Goal: Information Seeking & Learning: Learn about a topic

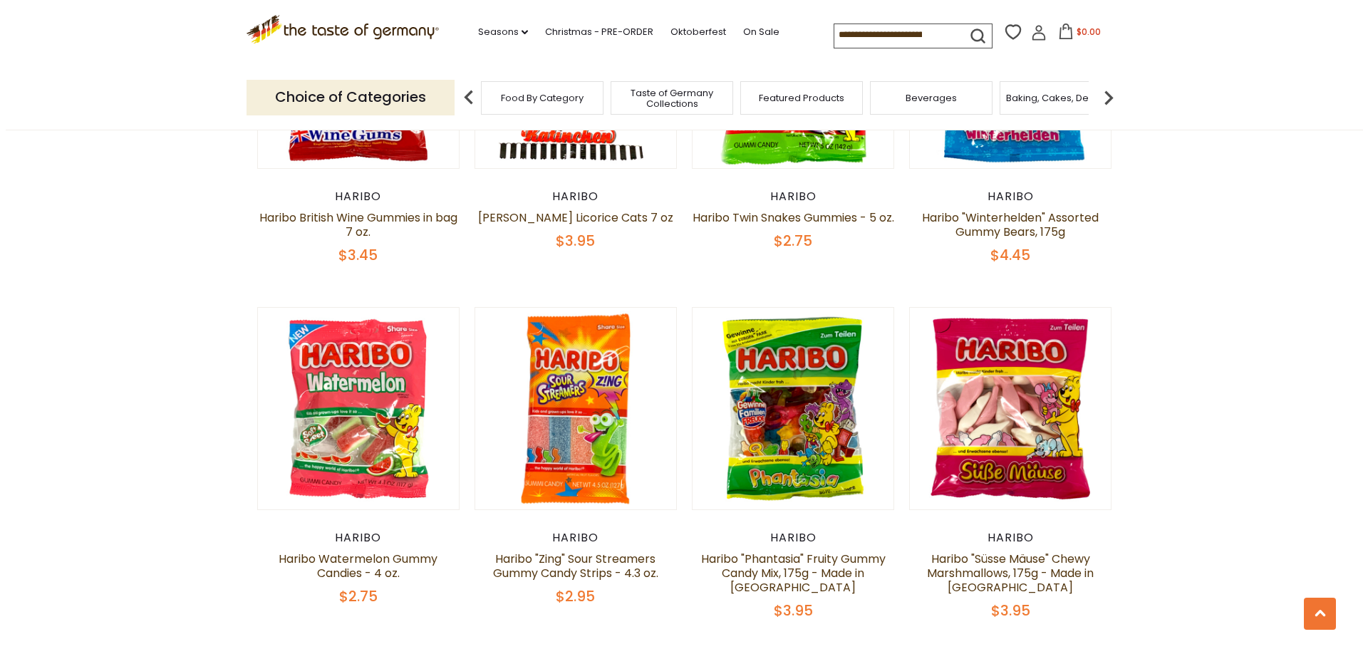
scroll to position [2422, 0]
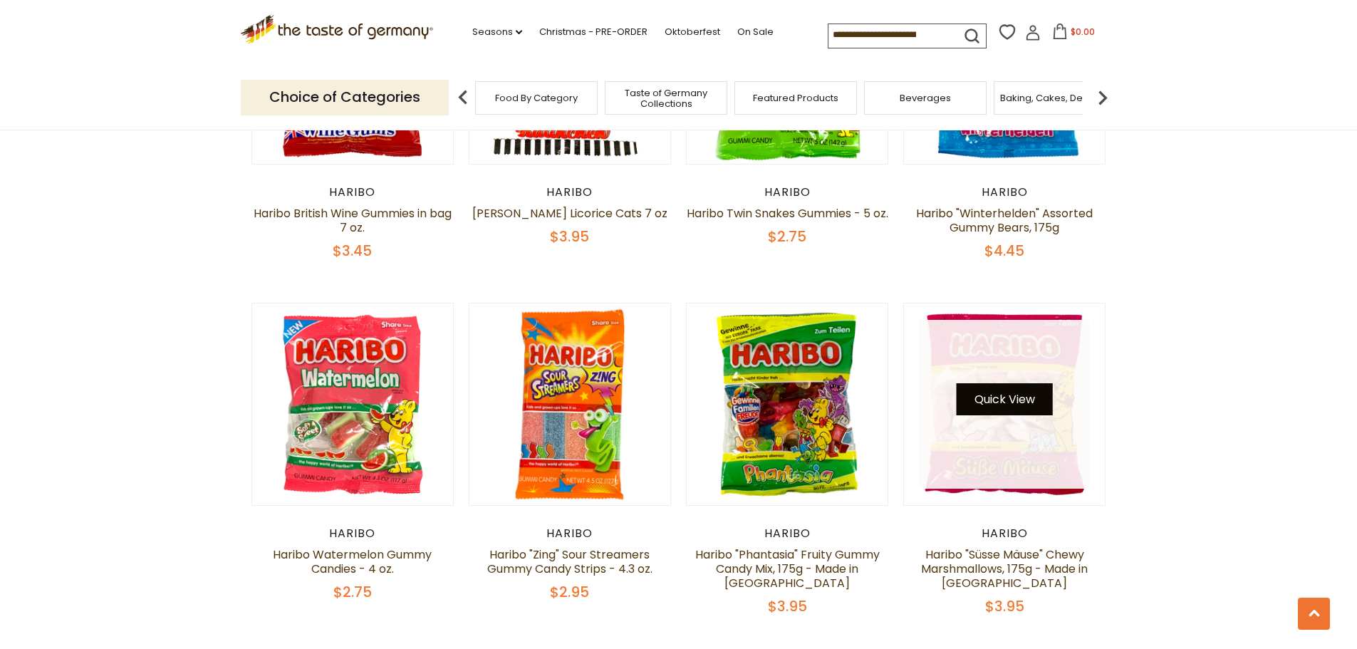
click at [1032, 360] on div "Quick View" at bounding box center [1005, 405] width 170 height 170
click at [1015, 383] on button "Quick View" at bounding box center [1005, 399] width 96 height 32
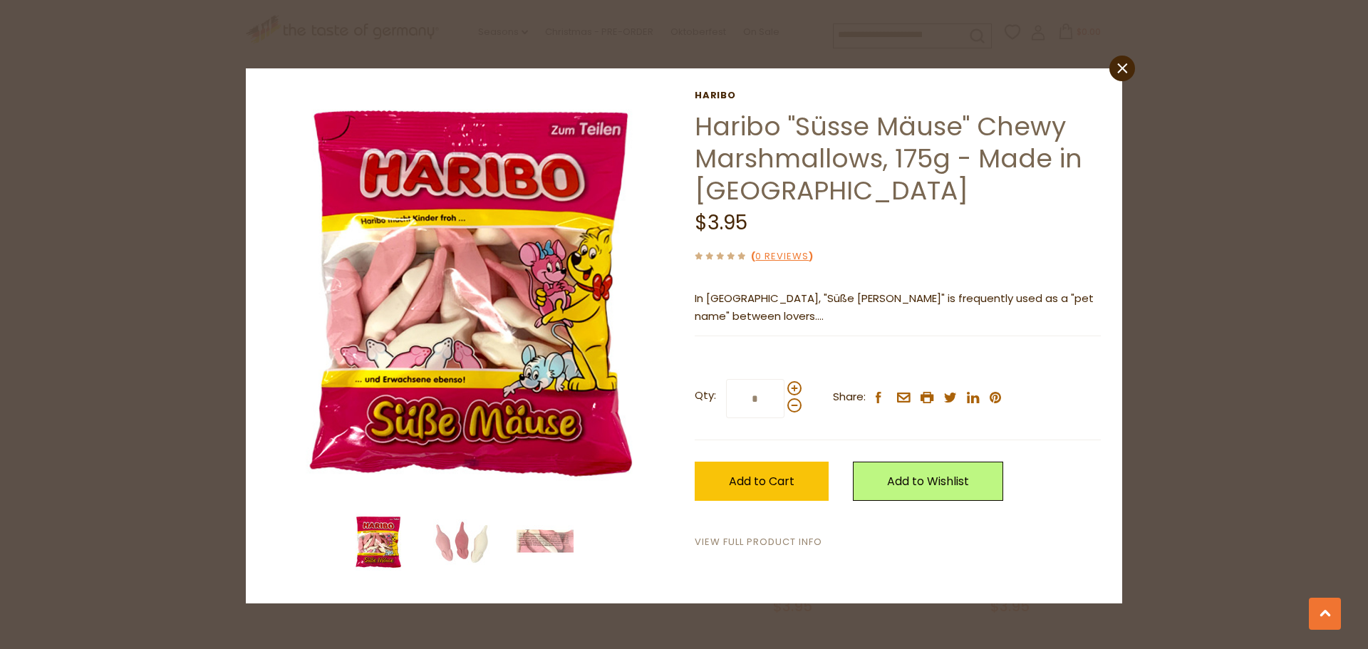
click at [756, 541] on link "View Full Product Info" at bounding box center [759, 542] width 128 height 15
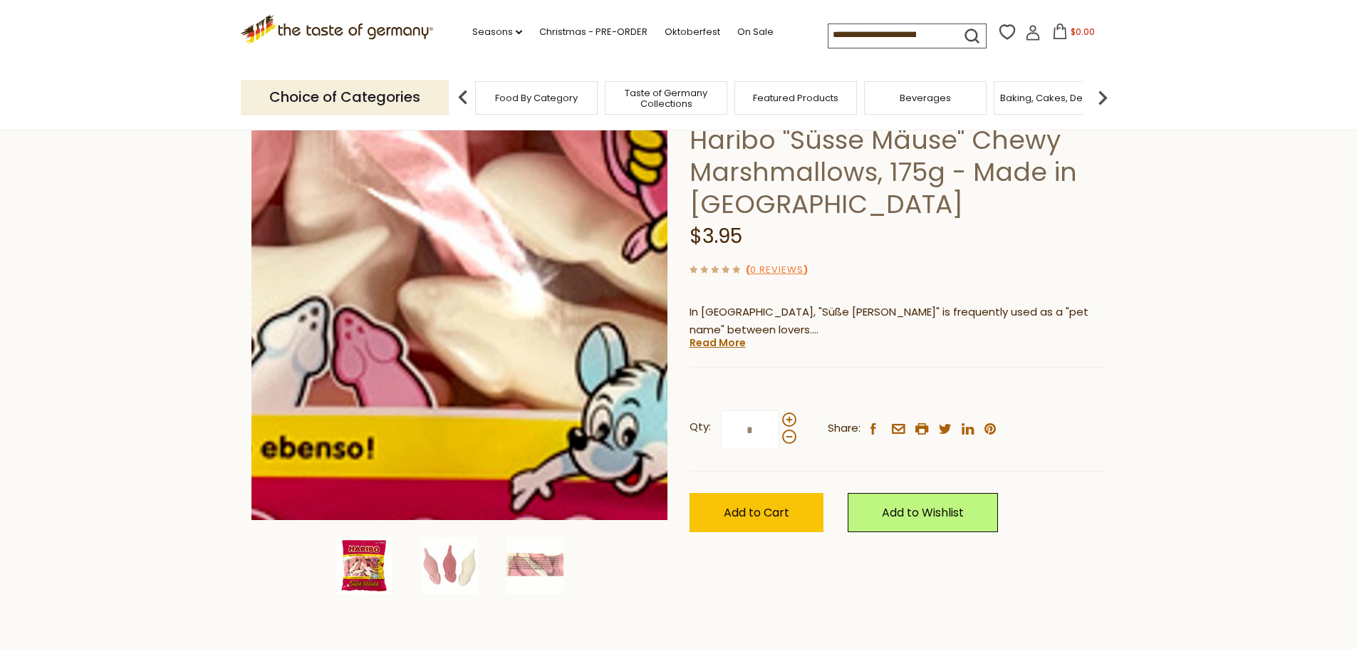
scroll to position [71, 0]
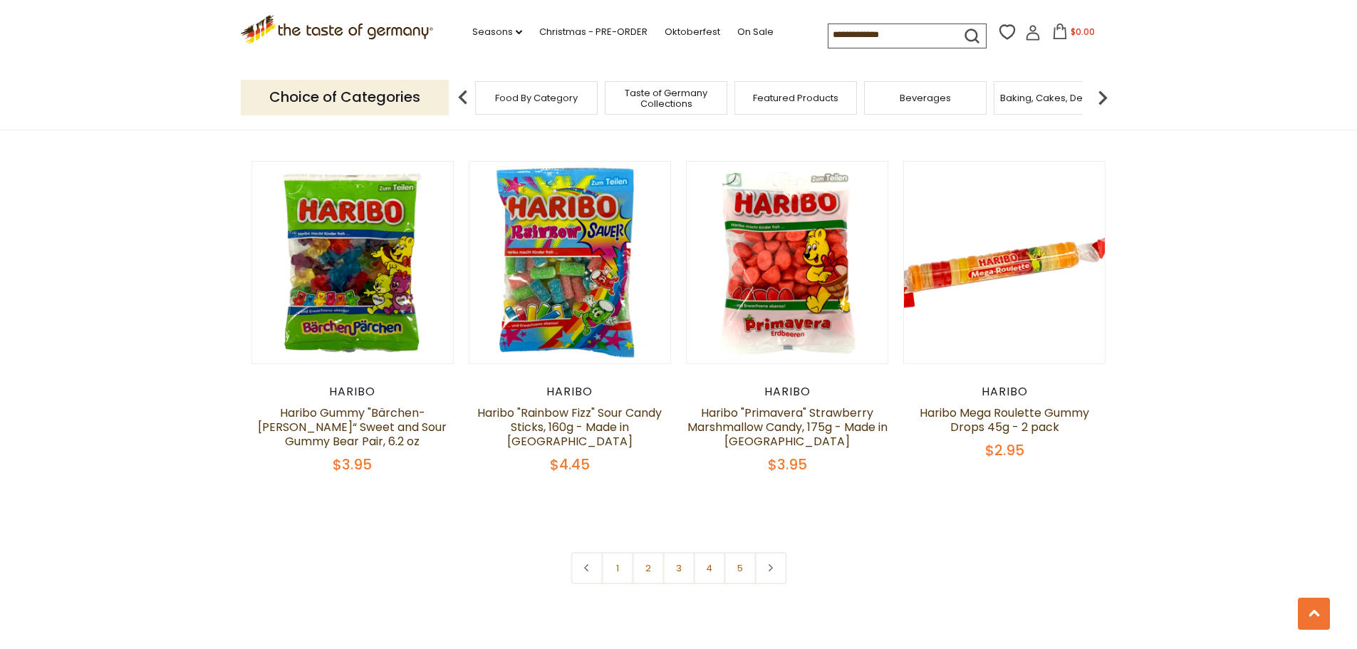
scroll to position [2920, 0]
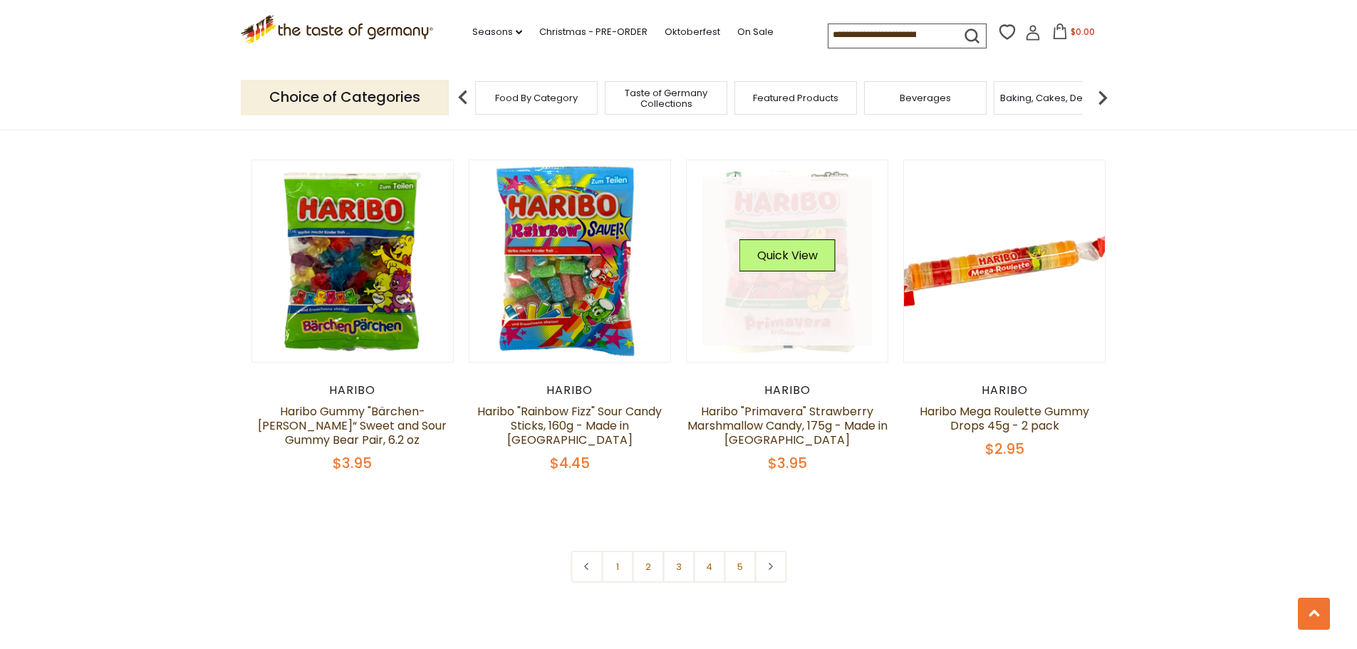
click at [806, 247] on link at bounding box center [787, 262] width 170 height 170
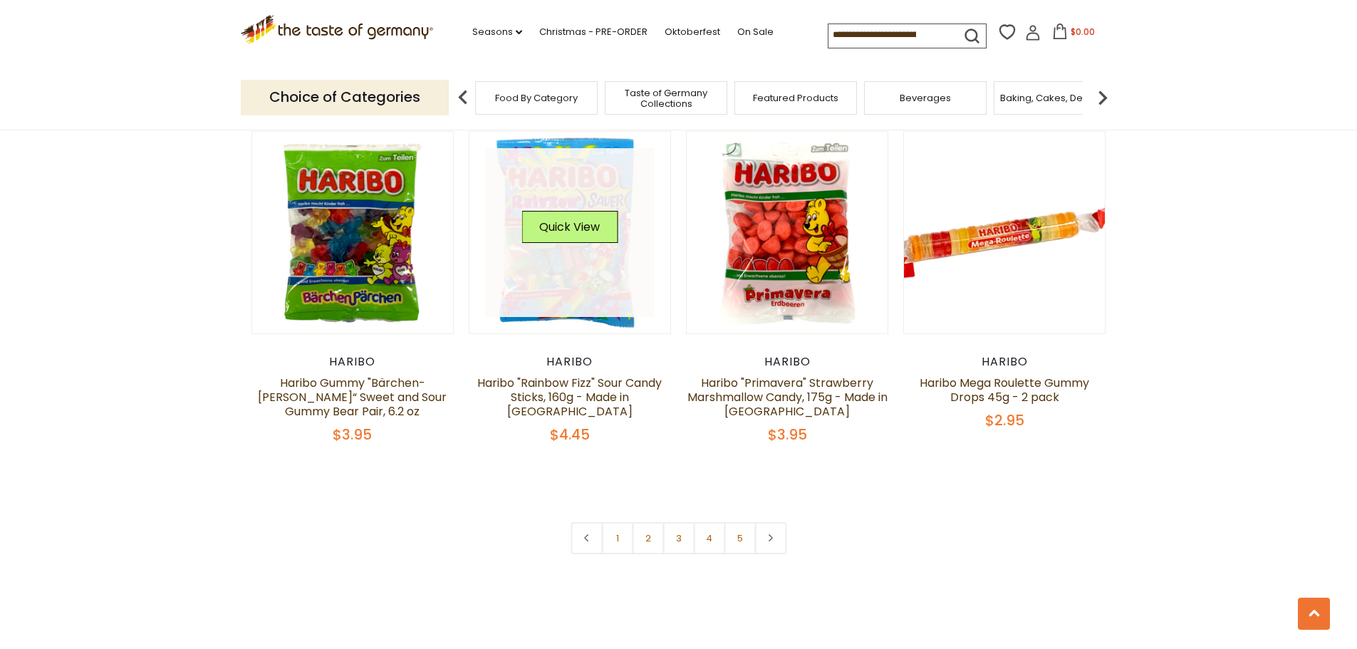
scroll to position [3205, 0]
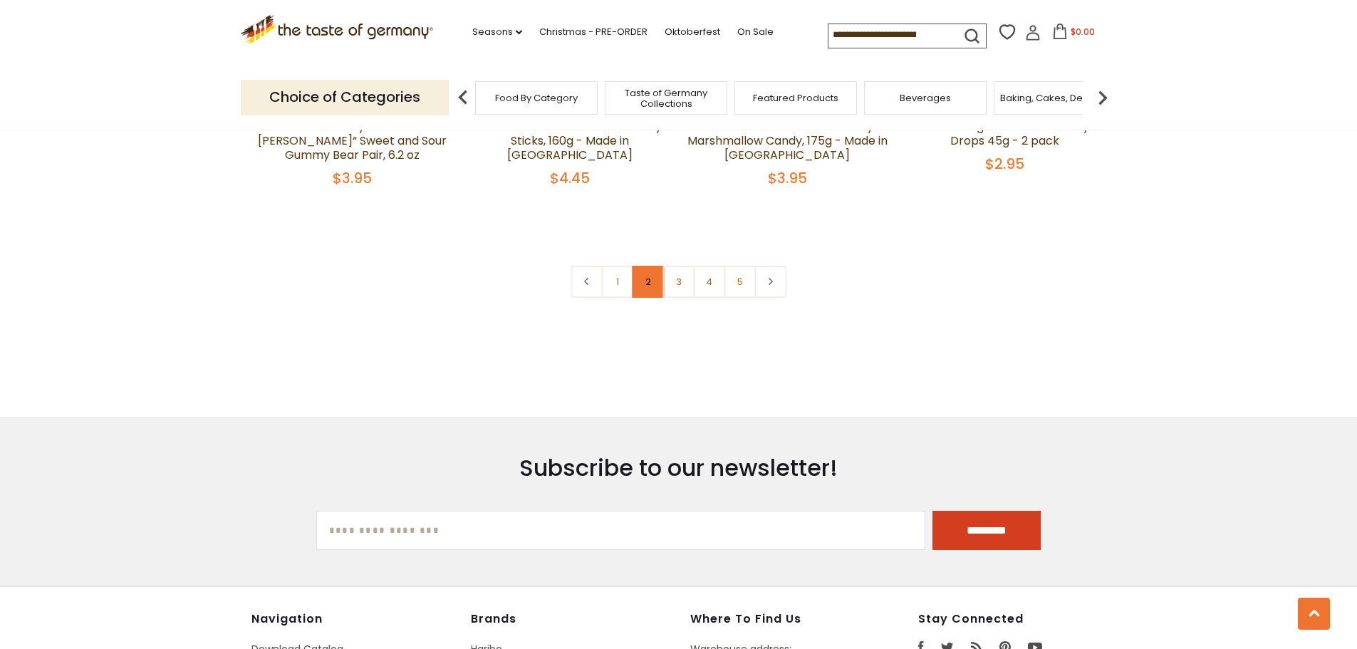
click at [652, 266] on link "2" at bounding box center [648, 282] width 32 height 32
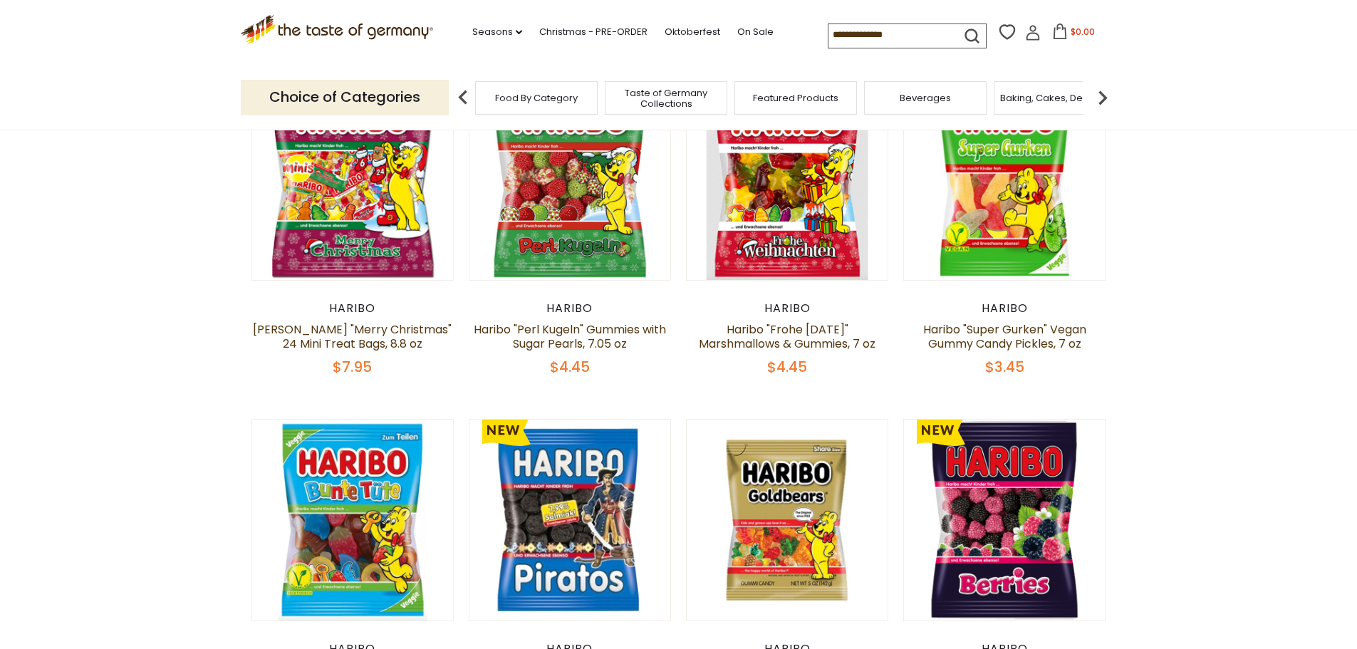
scroll to position [543, 0]
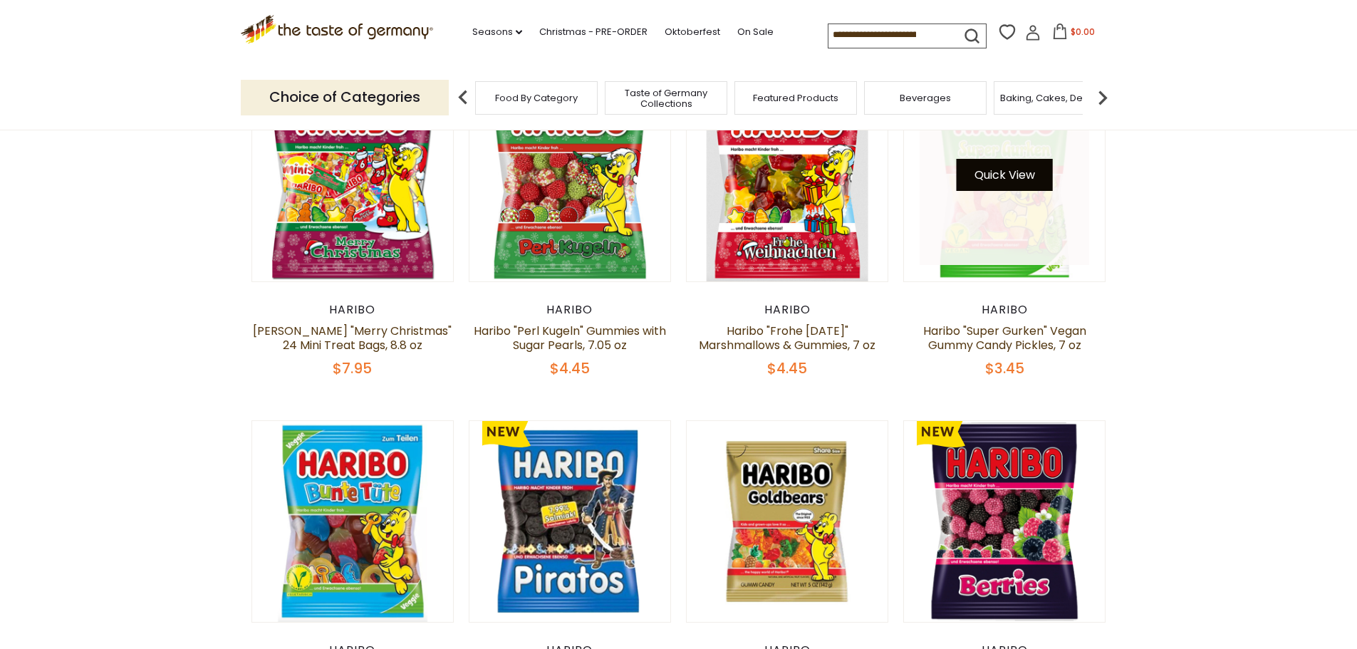
click at [1017, 177] on button "Quick View" at bounding box center [1005, 175] width 96 height 32
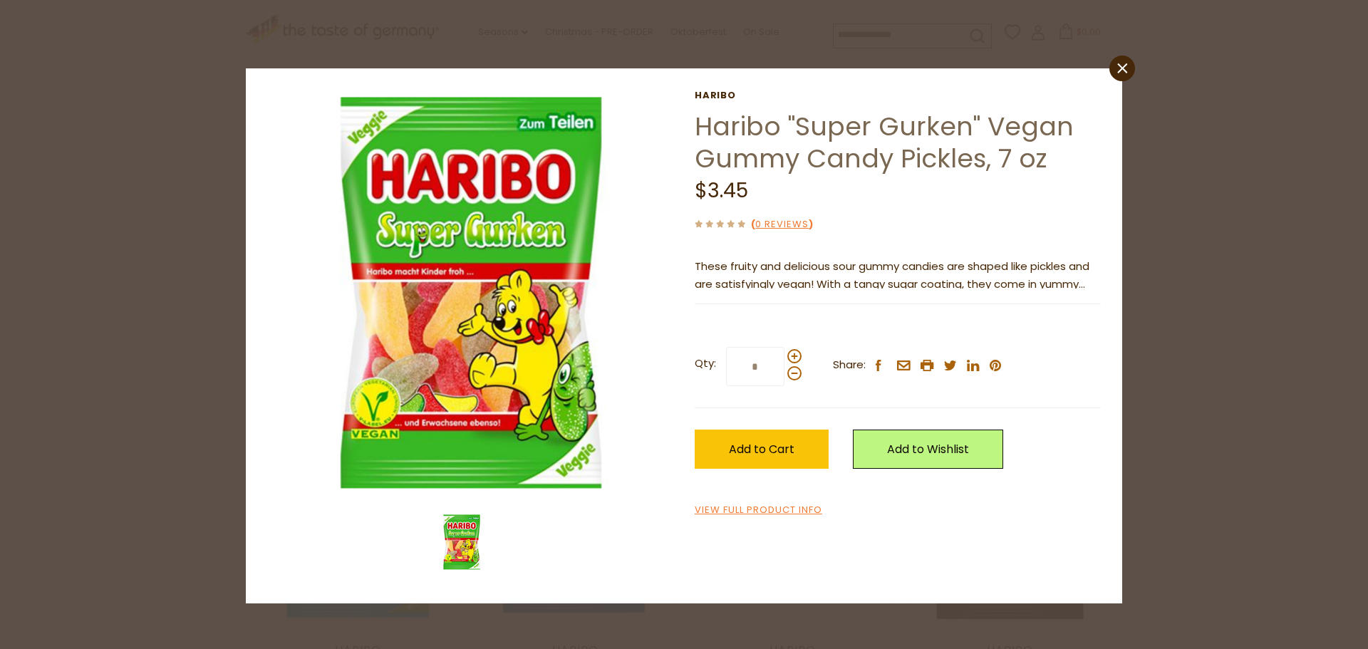
click at [1273, 228] on div "close Haribo Haribo "Super Gurken" Vegan Gummy Candy Pickles, 7 oz $3.45 ( 0 Re…" at bounding box center [684, 324] width 1368 height 649
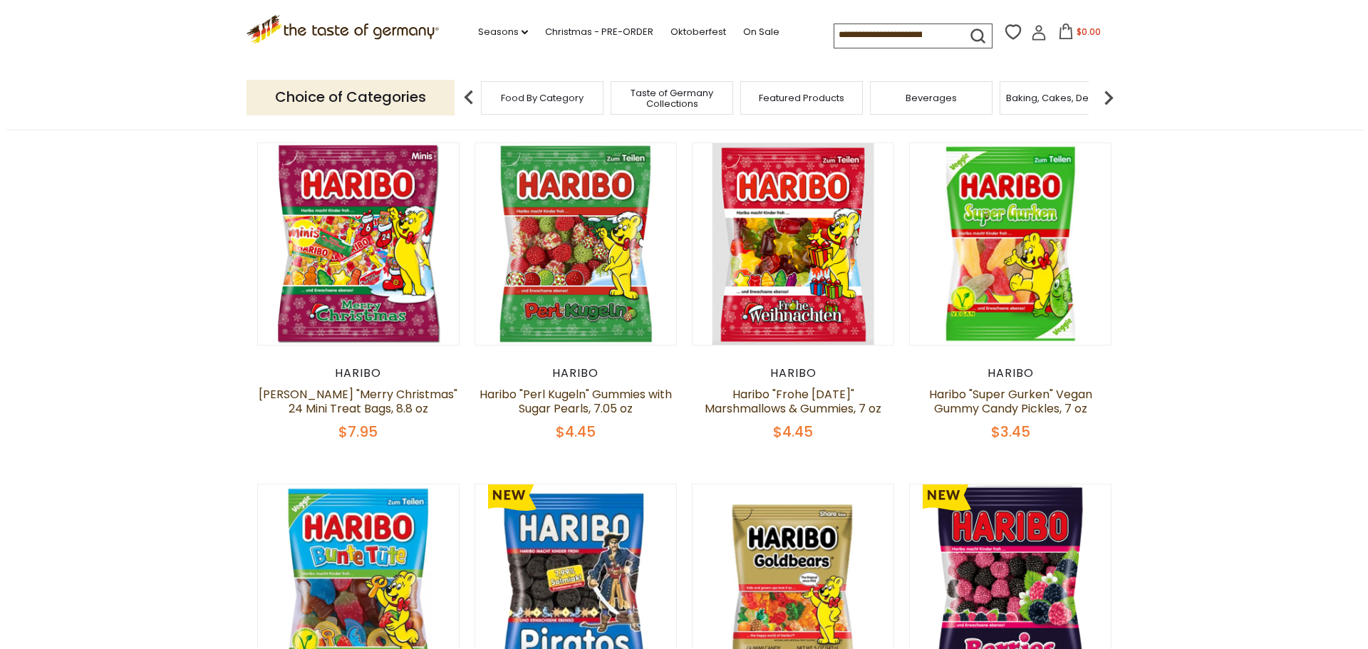
scroll to position [472, 0]
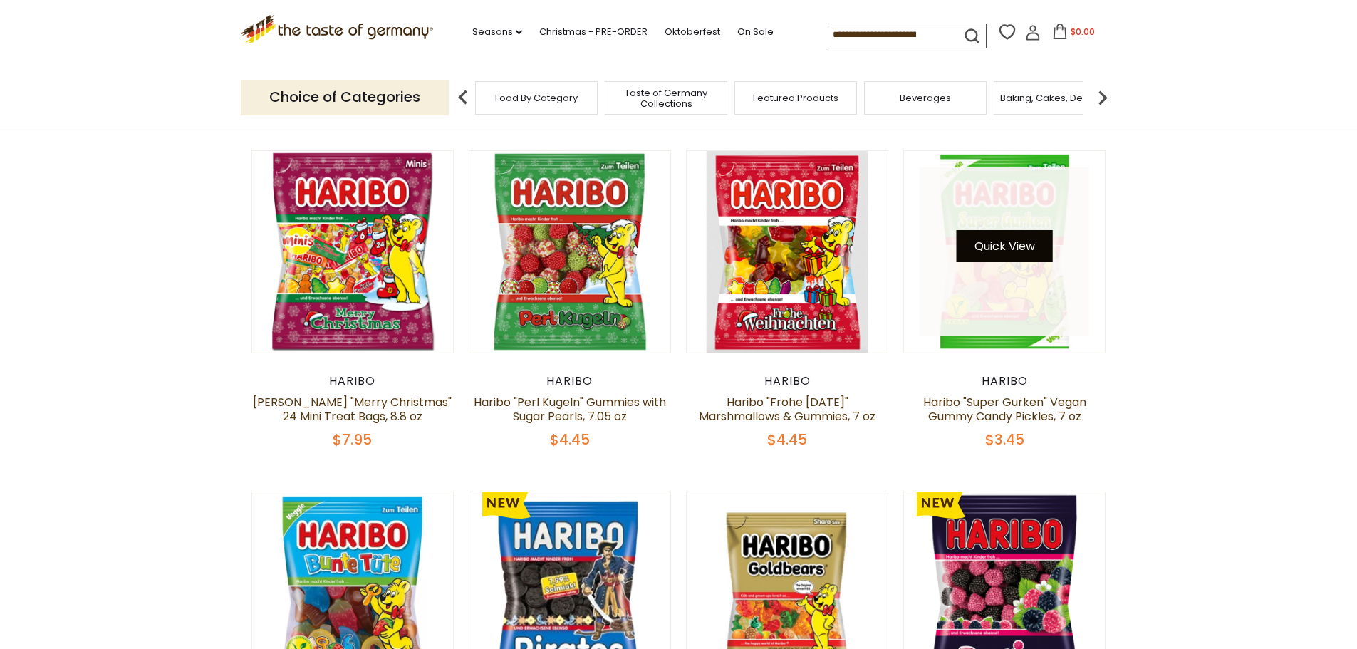
click at [982, 242] on button "Quick View" at bounding box center [1005, 246] width 96 height 32
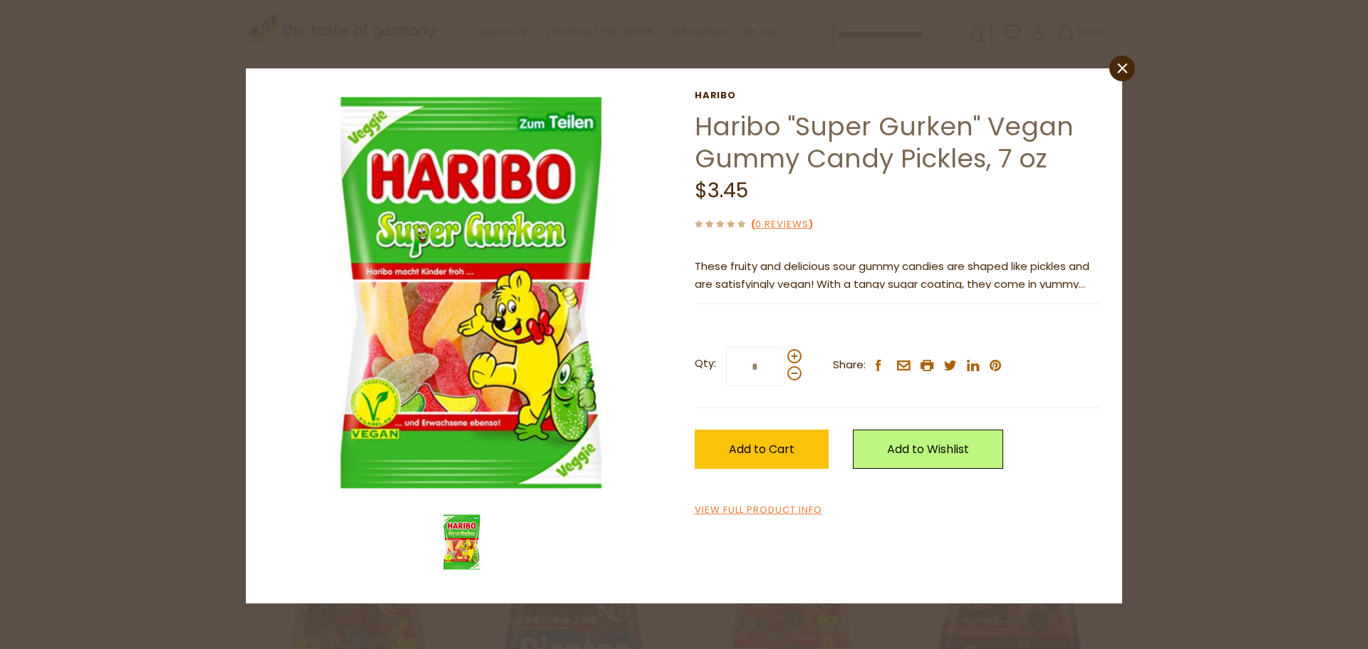
drag, startPoint x: 771, startPoint y: 352, endPoint x: 759, endPoint y: 353, distance: 12.2
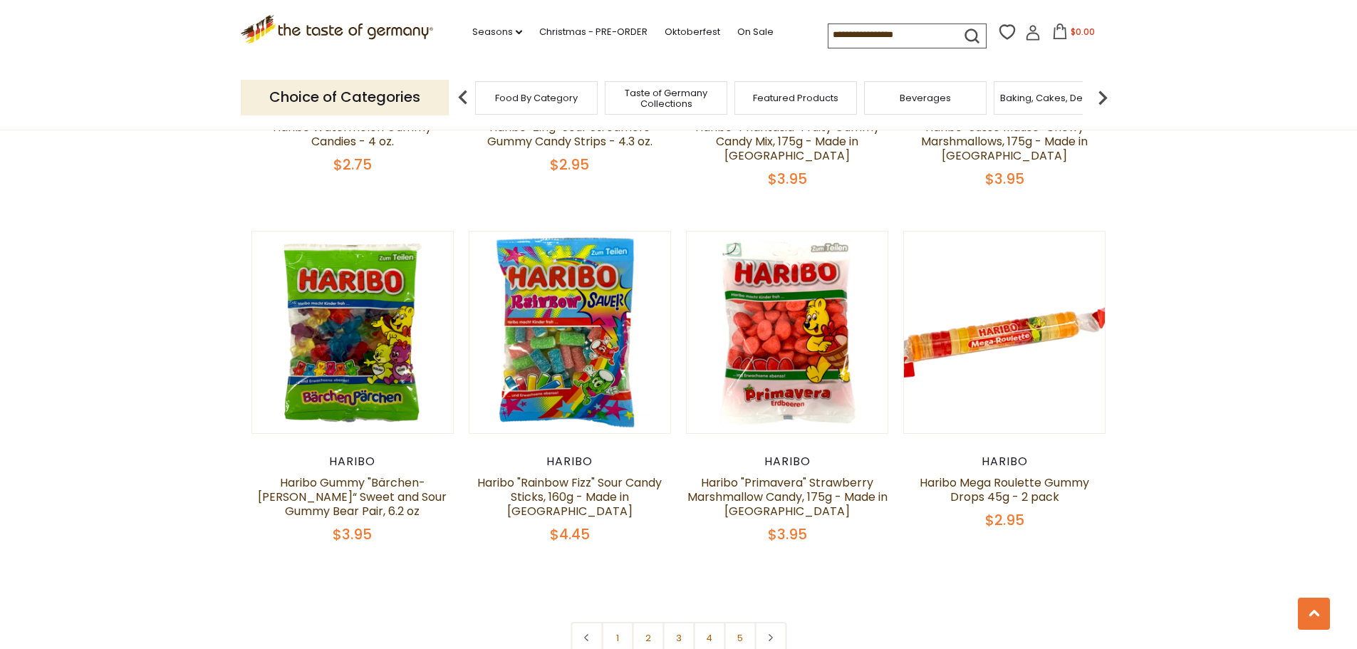
scroll to position [2992, 0]
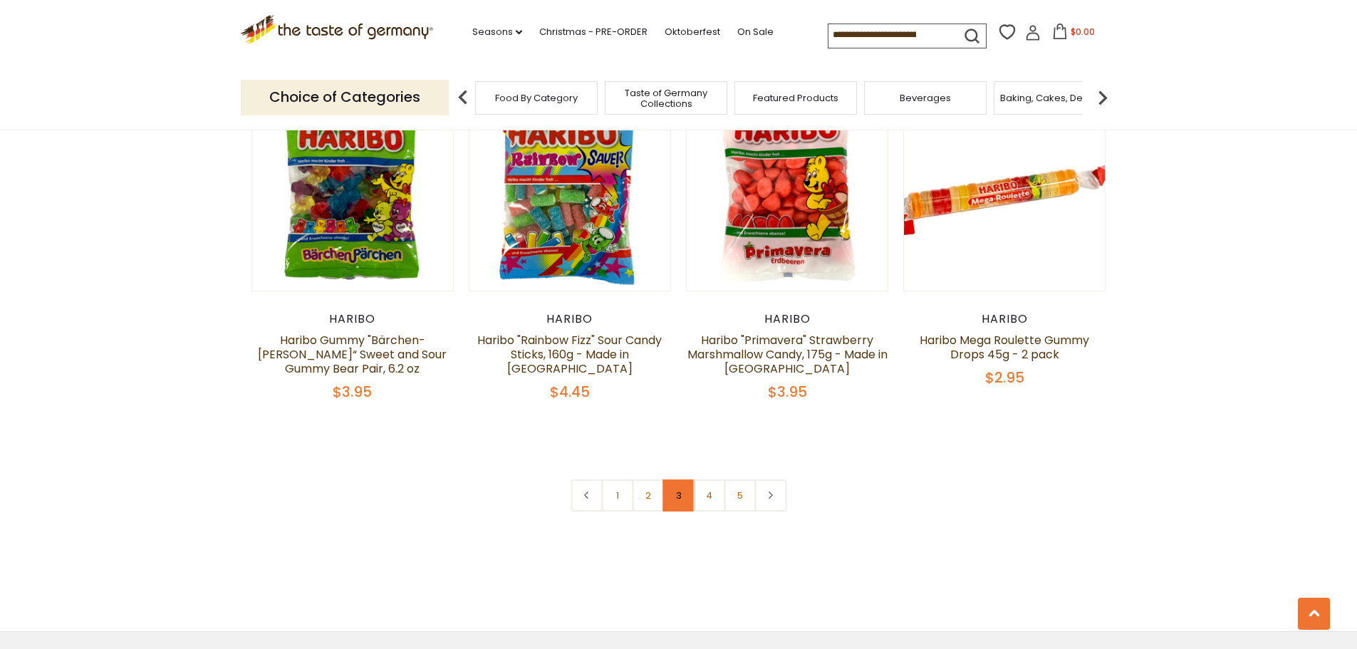
click at [675, 479] on link "3" at bounding box center [678, 495] width 32 height 32
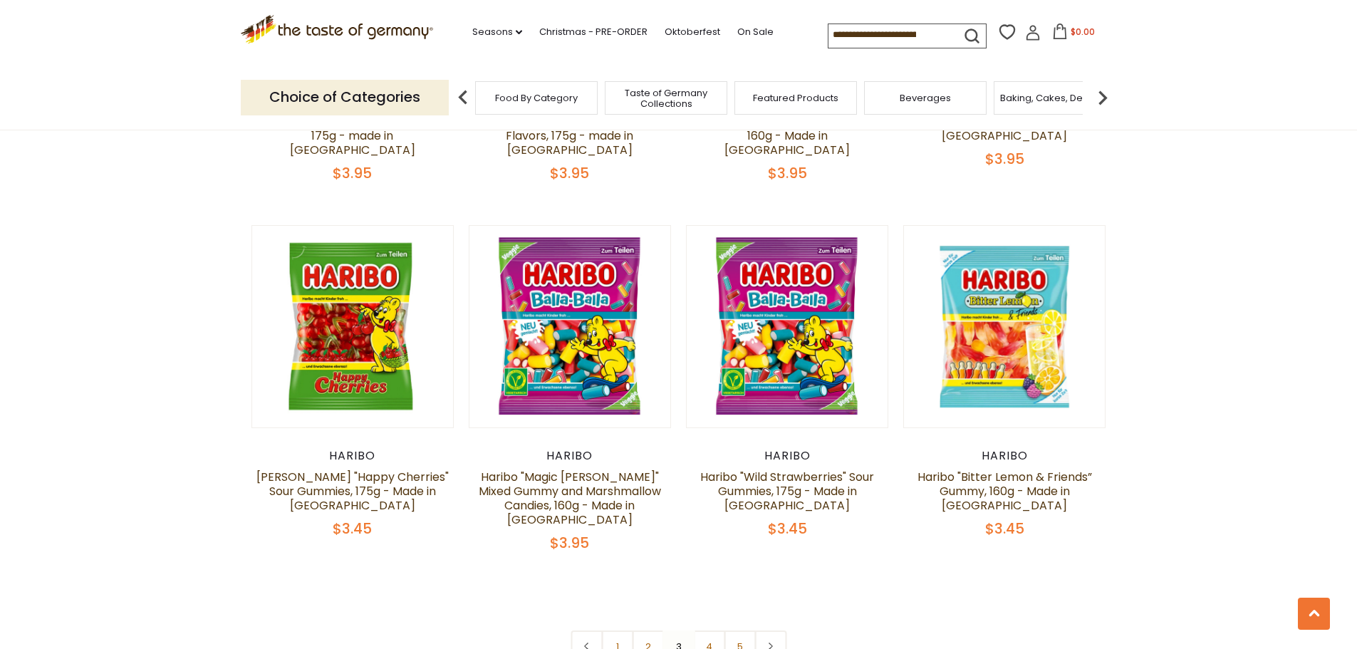
scroll to position [3036, 0]
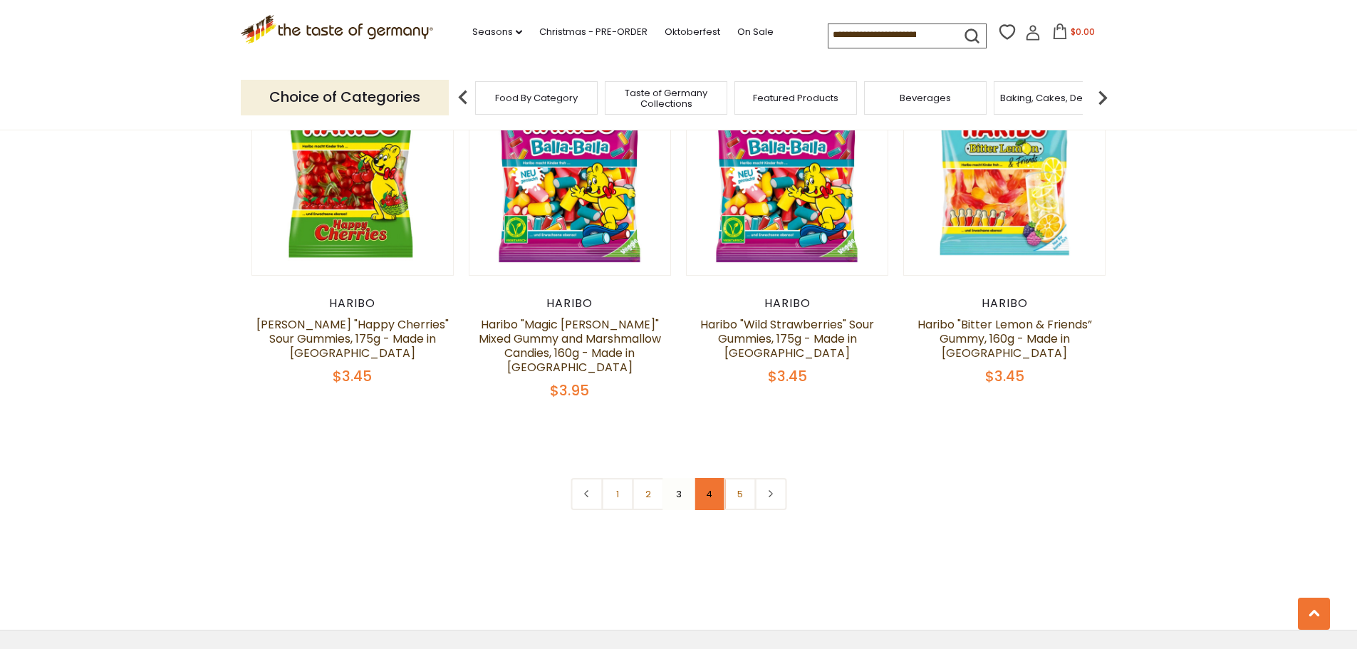
click at [704, 478] on link "4" at bounding box center [709, 494] width 32 height 32
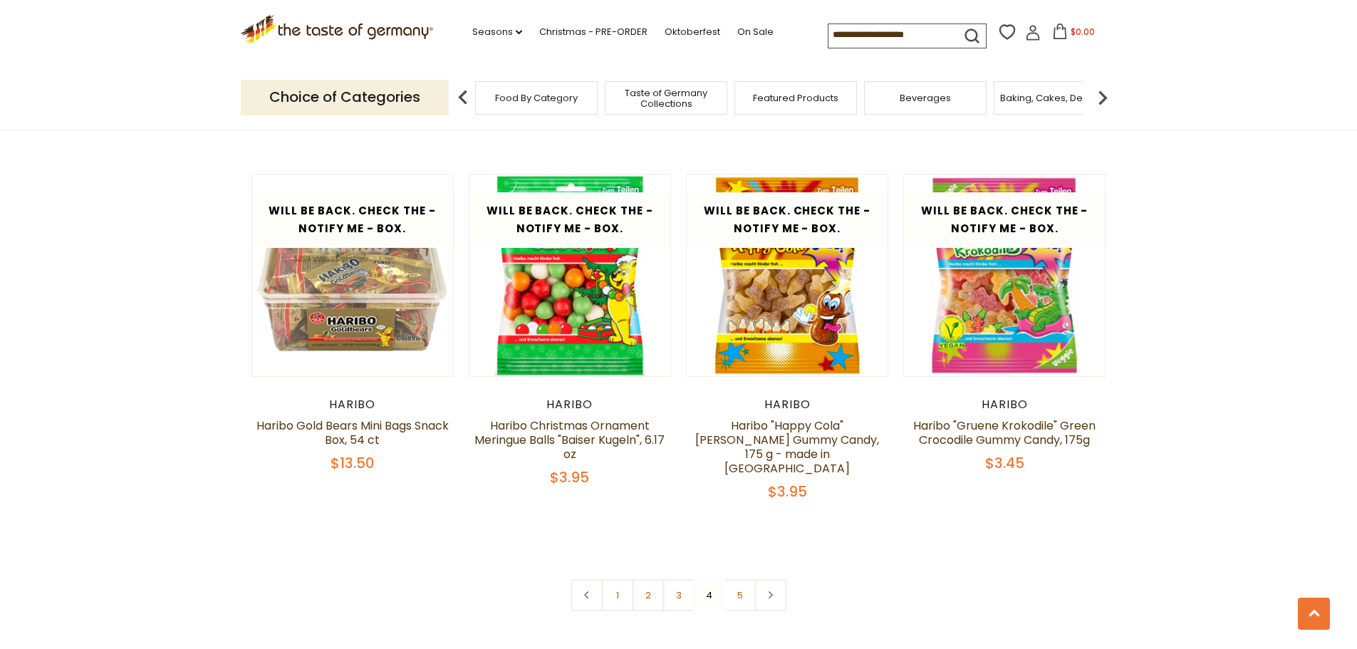
scroll to position [2893, 0]
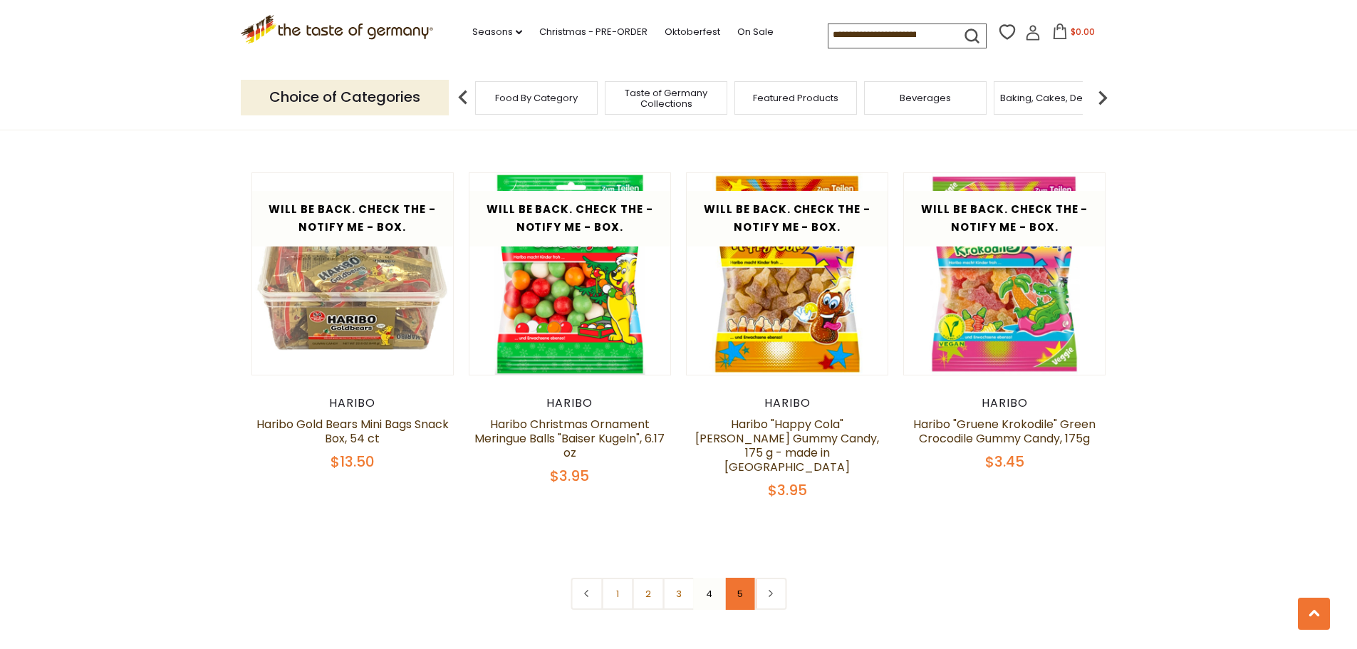
click at [738, 578] on link "5" at bounding box center [740, 594] width 32 height 32
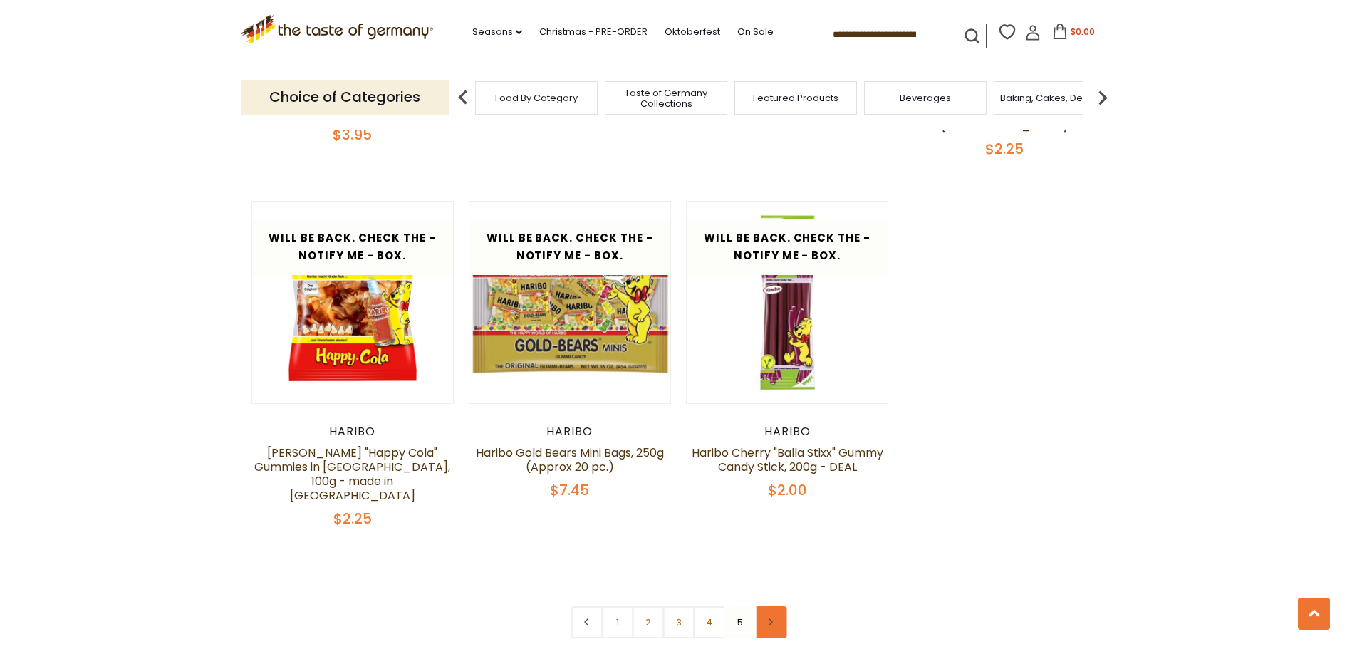
click at [774, 618] on icon at bounding box center [770, 621] width 9 height 7
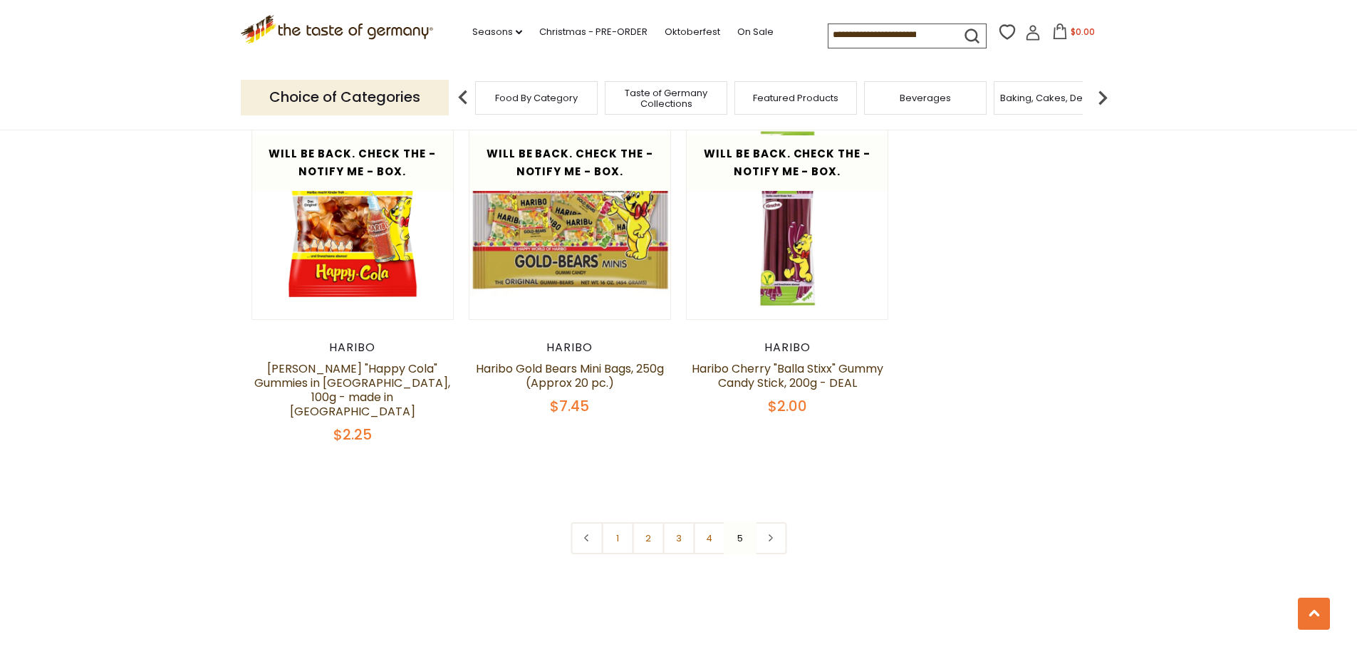
scroll to position [2992, 0]
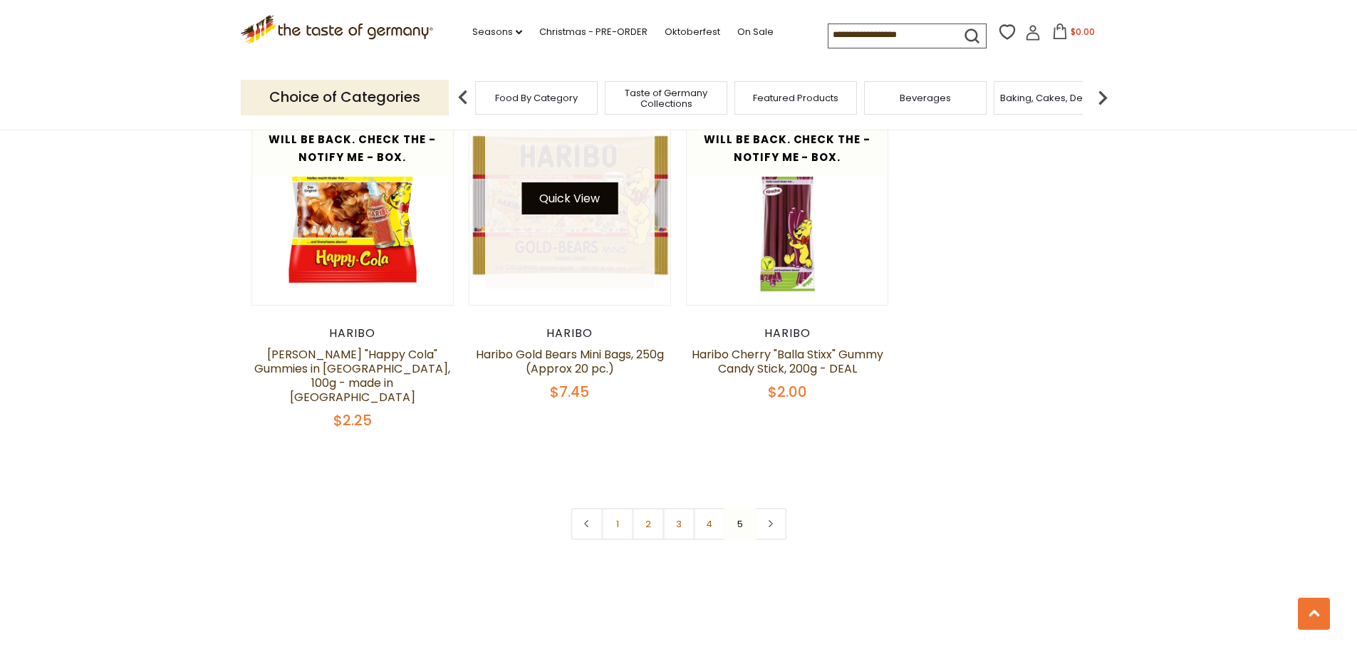
scroll to position [2893, 0]
